Goal: Navigation & Orientation: Understand site structure

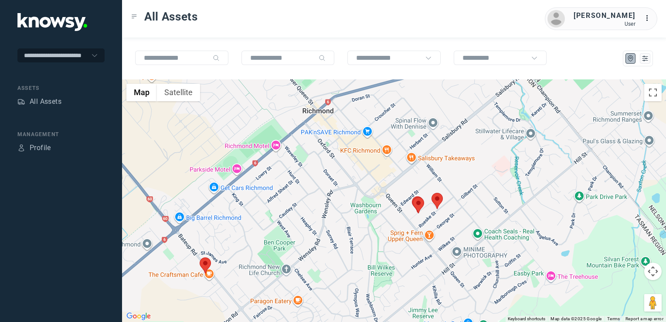
click at [436, 206] on img at bounding box center [437, 201] width 11 height 16
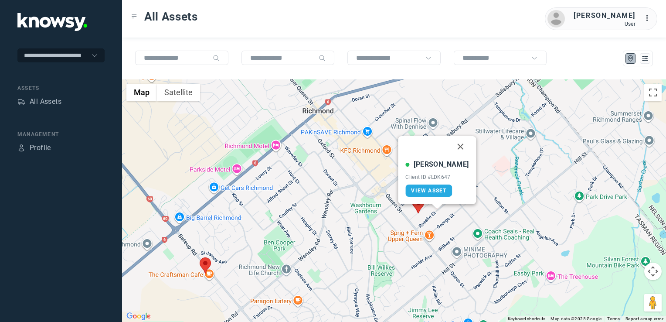
click at [453, 139] on button "Close" at bounding box center [461, 146] width 21 height 21
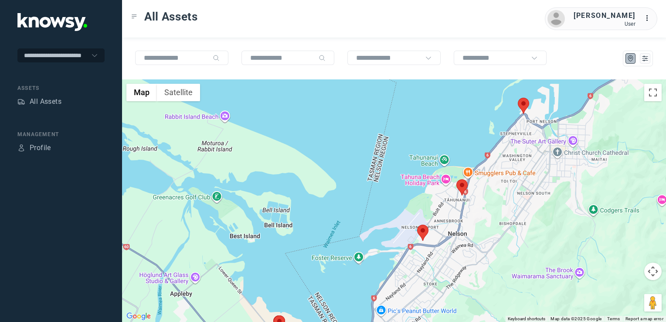
click at [526, 106] on img at bounding box center [523, 106] width 11 height 16
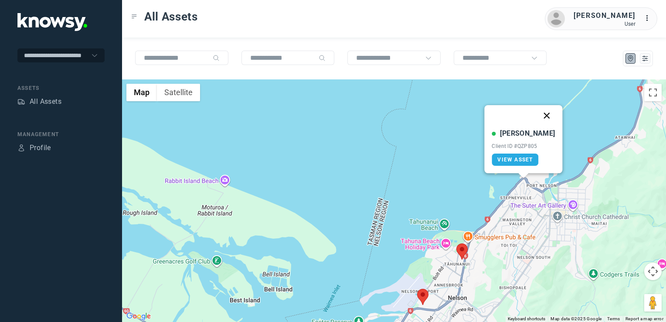
click at [538, 114] on button "Close" at bounding box center [547, 115] width 21 height 21
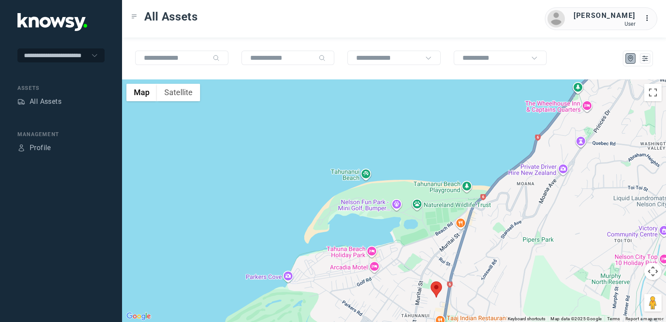
drag, startPoint x: 478, startPoint y: 267, endPoint x: 483, endPoint y: 255, distance: 12.6
click at [481, 260] on div "To navigate, press the arrow keys." at bounding box center [394, 200] width 544 height 243
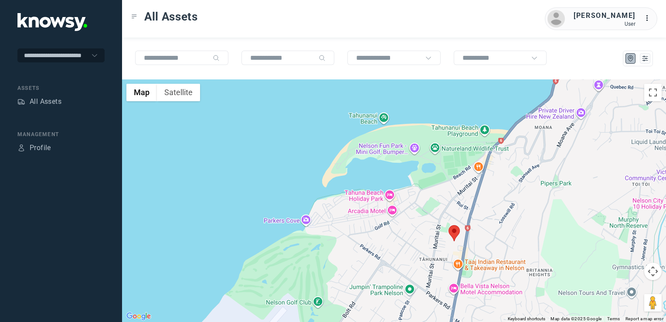
click at [453, 234] on img at bounding box center [454, 233] width 11 height 16
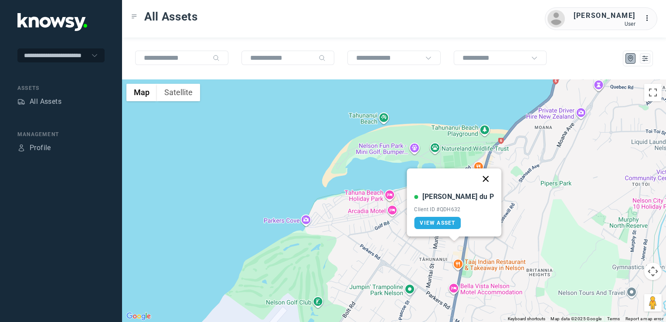
click at [476, 180] on button "Close" at bounding box center [486, 178] width 21 height 21
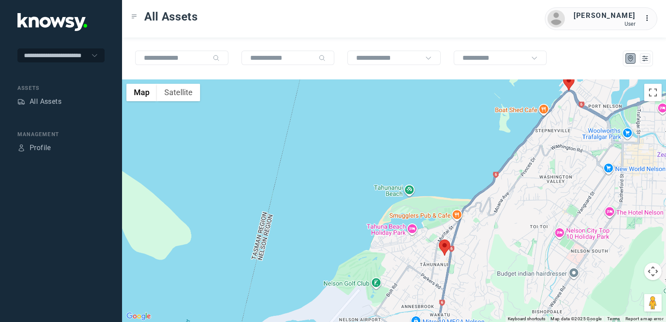
click at [423, 236] on div "To navigate, press the arrow keys." at bounding box center [394, 200] width 544 height 243
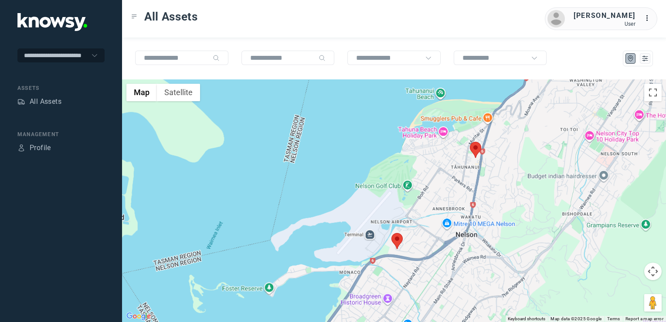
click at [422, 222] on div at bounding box center [394, 200] width 544 height 243
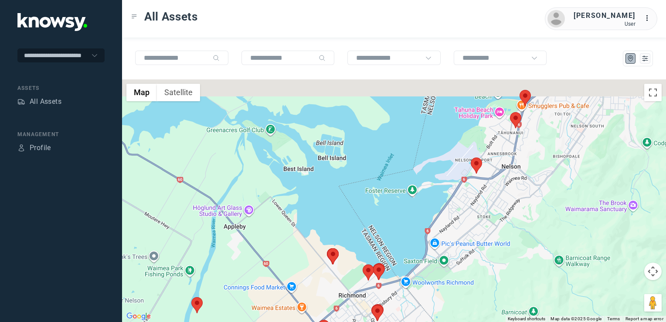
drag, startPoint x: 427, startPoint y: 185, endPoint x: 412, endPoint y: 209, distance: 28.7
click at [412, 208] on div at bounding box center [394, 200] width 544 height 243
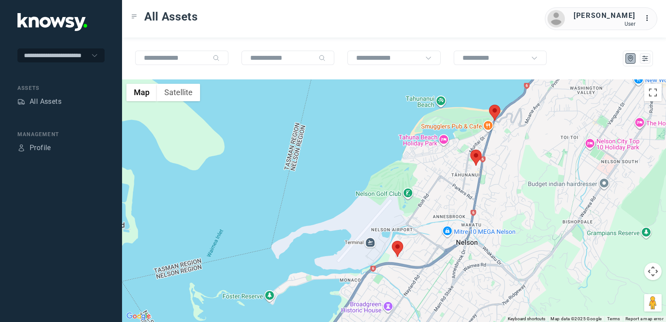
drag, startPoint x: 503, startPoint y: 174, endPoint x: 502, endPoint y: 201, distance: 27.1
click at [502, 201] on div at bounding box center [394, 200] width 544 height 243
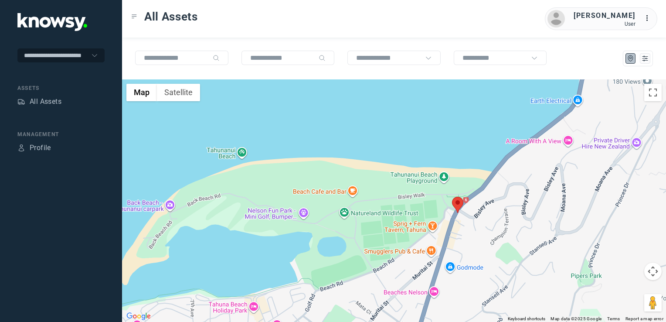
click at [459, 205] on img at bounding box center [457, 205] width 11 height 16
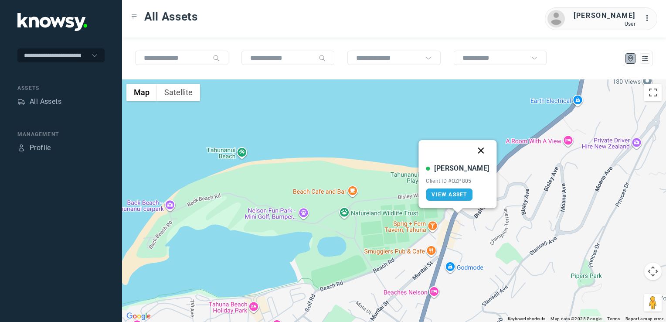
click at [474, 150] on button "Close" at bounding box center [481, 150] width 21 height 21
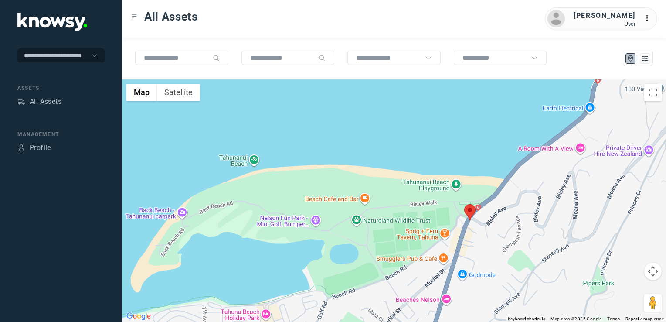
click at [477, 193] on div "To navigate, press the arrow keys." at bounding box center [394, 200] width 544 height 243
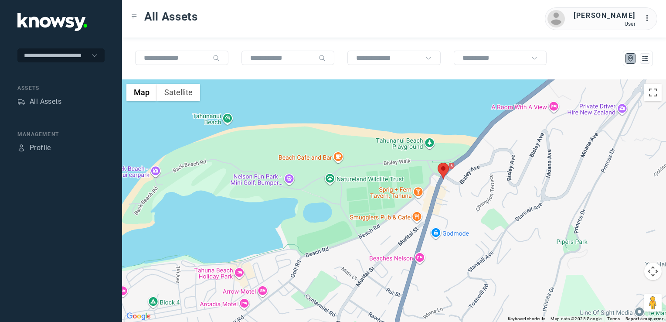
drag, startPoint x: 478, startPoint y: 214, endPoint x: 448, endPoint y: 236, distance: 37.7
click at [448, 240] on div at bounding box center [394, 200] width 544 height 243
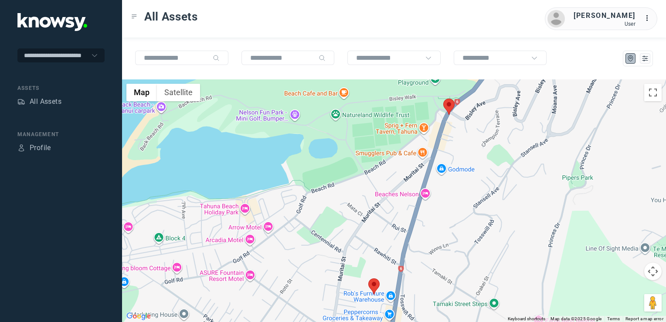
drag, startPoint x: 442, startPoint y: 227, endPoint x: 442, endPoint y: 219, distance: 8.3
click at [443, 215] on div at bounding box center [394, 200] width 544 height 243
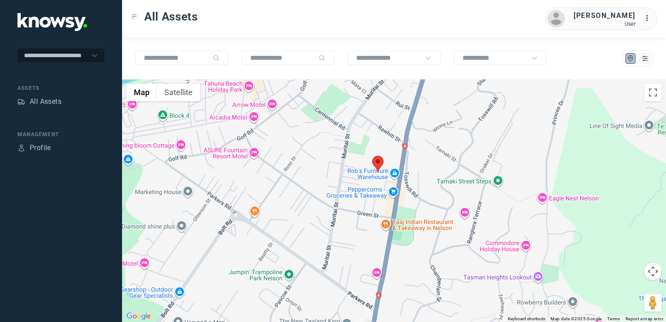
drag, startPoint x: 441, startPoint y: 213, endPoint x: 441, endPoint y: 164, distance: 48.4
click at [441, 166] on div at bounding box center [394, 200] width 544 height 243
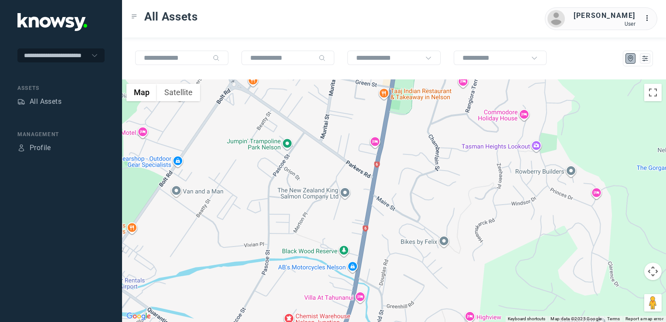
drag, startPoint x: 414, startPoint y: 212, endPoint x: 422, endPoint y: 167, distance: 45.7
click at [423, 160] on div at bounding box center [394, 200] width 544 height 243
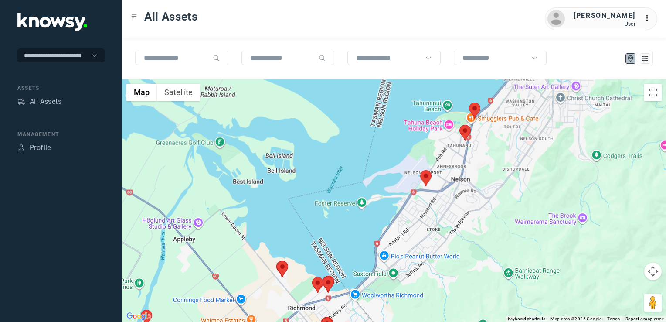
drag, startPoint x: 413, startPoint y: 215, endPoint x: 425, endPoint y: 183, distance: 34.5
click at [424, 184] on div at bounding box center [394, 200] width 544 height 243
